Goal: Communication & Community: Answer question/provide support

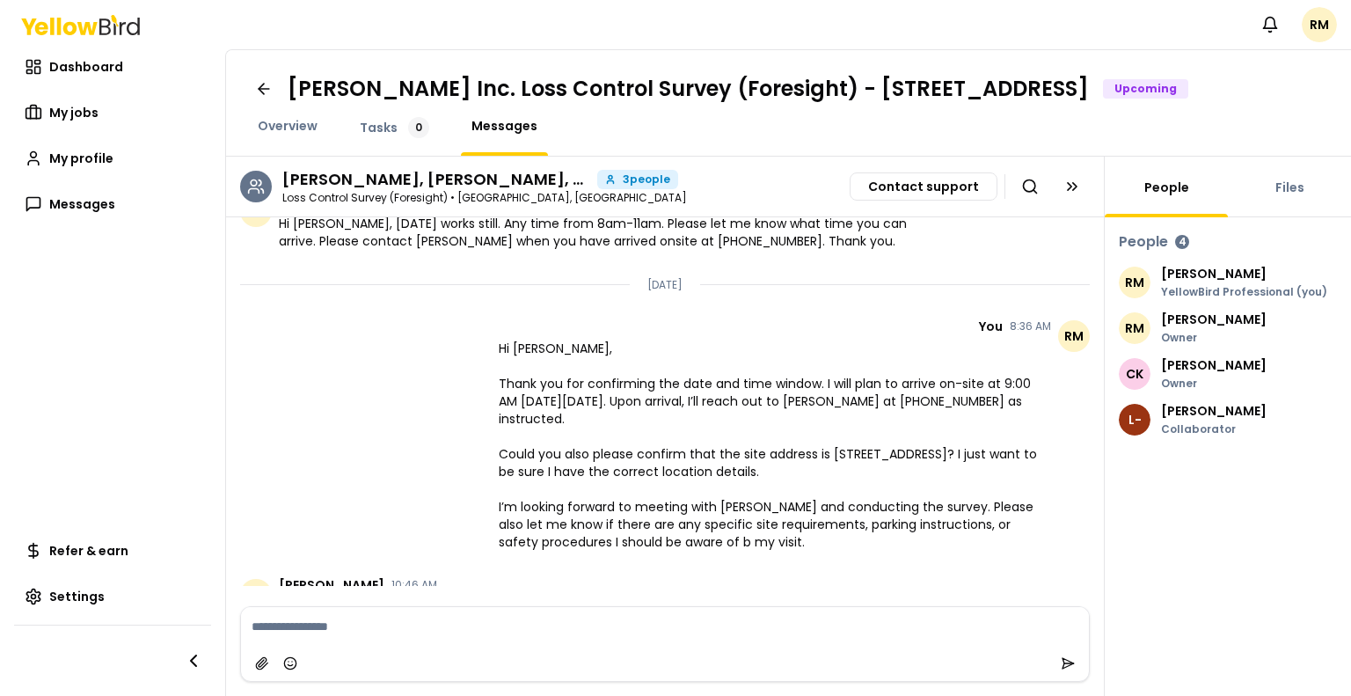
scroll to position [398, 0]
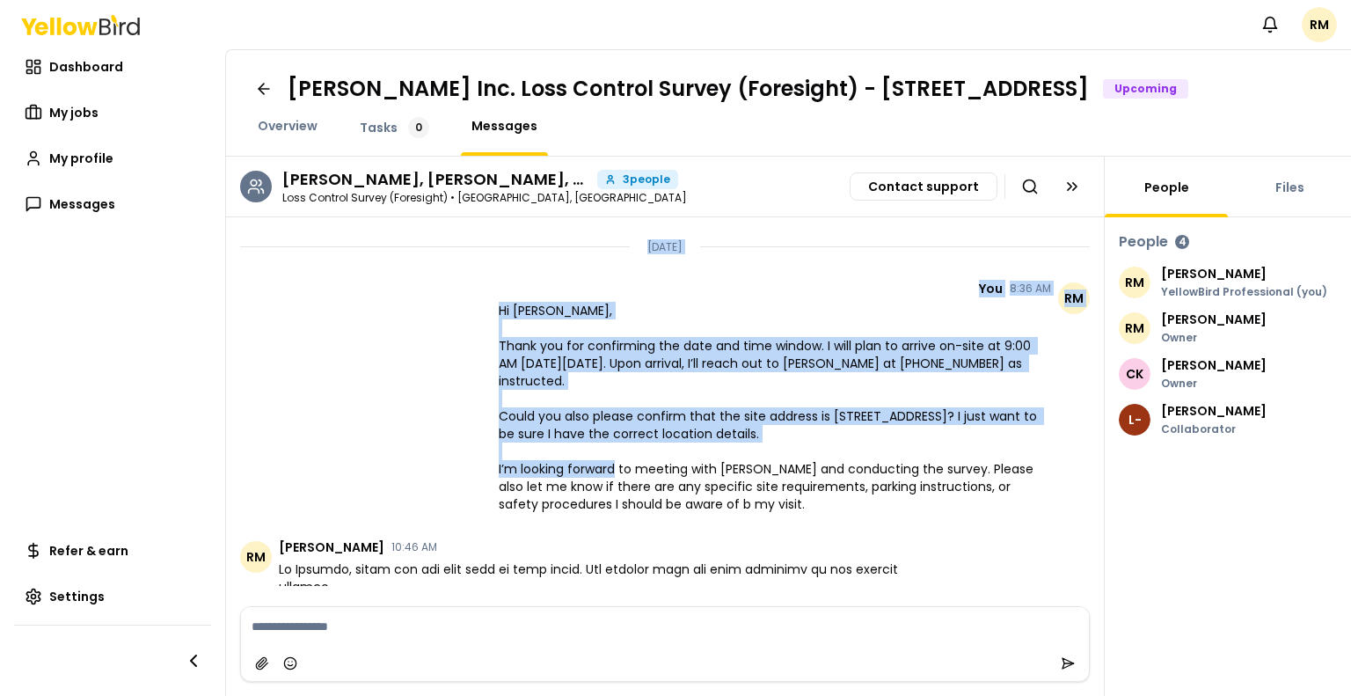
drag, startPoint x: 829, startPoint y: 433, endPoint x: 542, endPoint y: 460, distance: 288.9
click at [757, 439] on span "Hi [PERSON_NAME], Thank you for confirming the date and time window. I will pla…" at bounding box center [775, 407] width 552 height 211
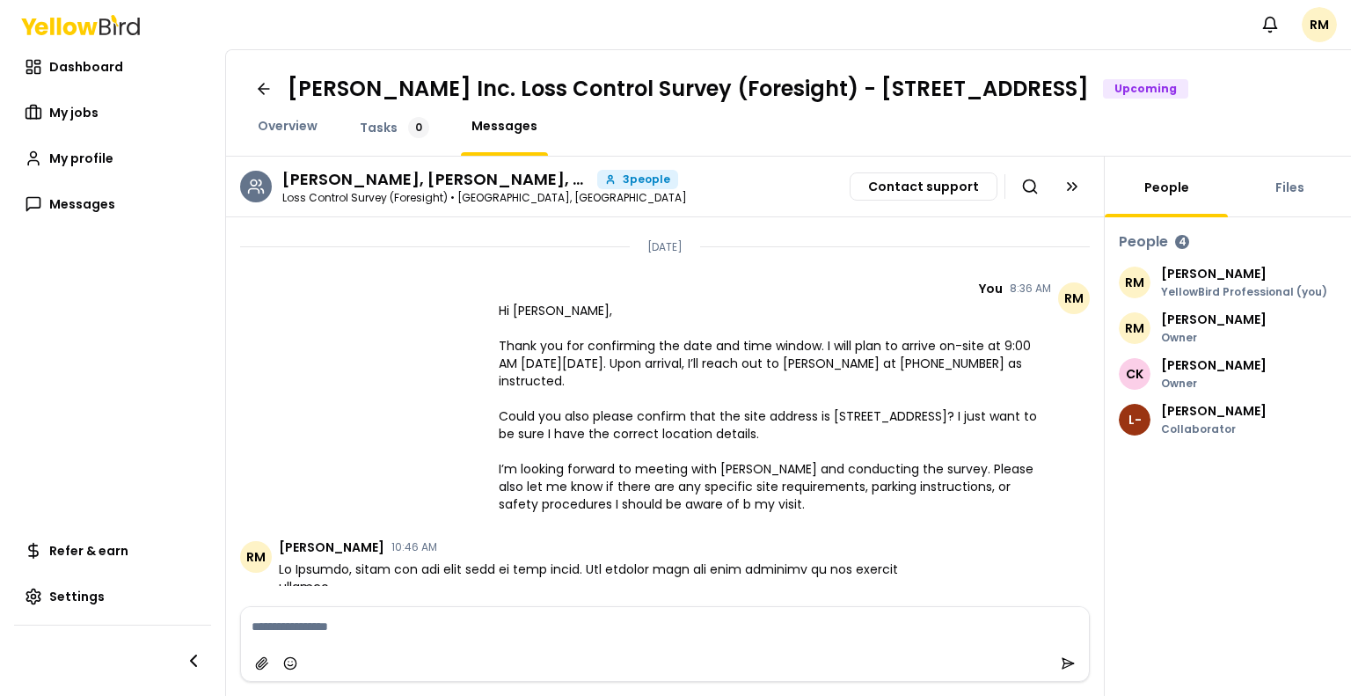
click at [830, 432] on span "Hi [PERSON_NAME], Thank you for confirming the date and time window. I will pla…" at bounding box center [775, 407] width 552 height 211
drag, startPoint x: 827, startPoint y: 433, endPoint x: 529, endPoint y: 457, distance: 299.2
click at [529, 457] on span "Hi [PERSON_NAME], Thank you for confirming the date and time window. I will pla…" at bounding box center [775, 407] width 552 height 211
